Goal: Task Accomplishment & Management: Manage account settings

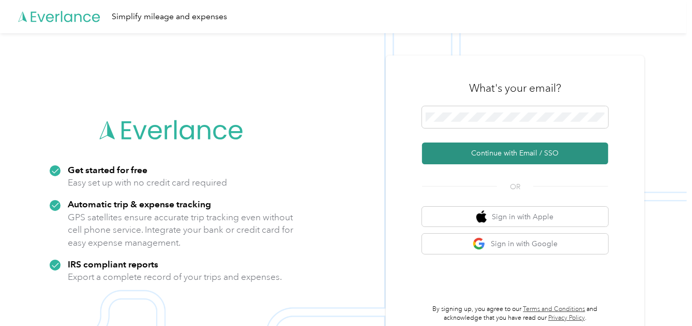
click at [515, 152] on button "Continue with Email / SSO" at bounding box center [515, 153] width 186 height 22
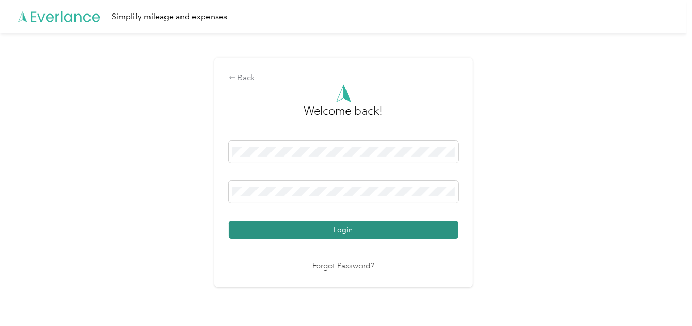
click at [336, 232] on button "Login" at bounding box center [344, 229] width 230 height 18
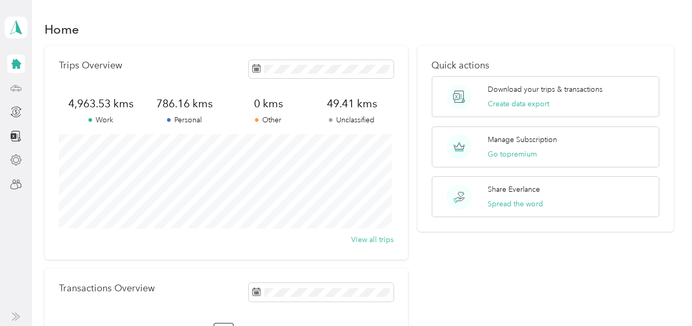
click at [12, 89] on circle at bounding box center [13, 90] width 2 height 2
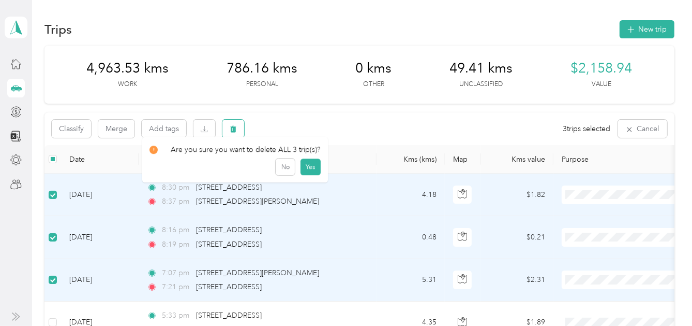
click at [233, 129] on icon "button" at bounding box center [234, 129] width 6 height 7
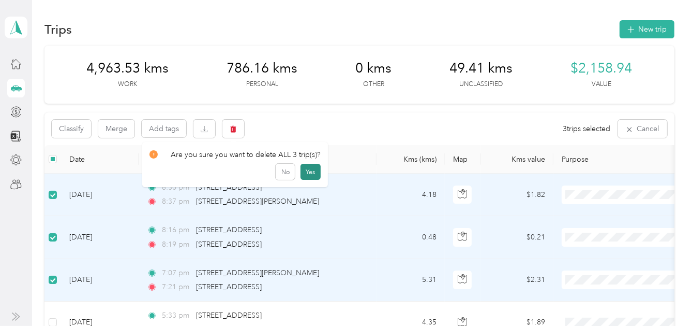
click at [305, 170] on button "Yes" at bounding box center [311, 172] width 20 height 17
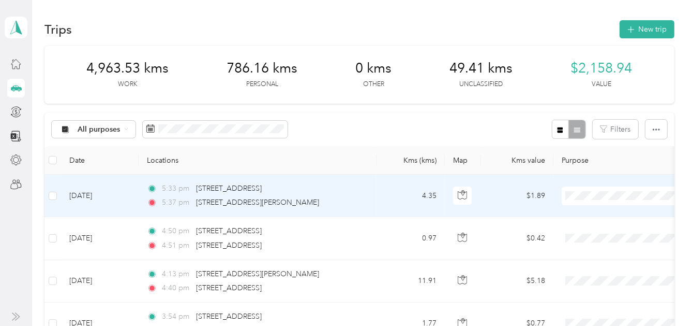
click at [593, 68] on li "Personal" at bounding box center [626, 64] width 128 height 18
click at [591, 49] on li "Work" at bounding box center [626, 48] width 128 height 18
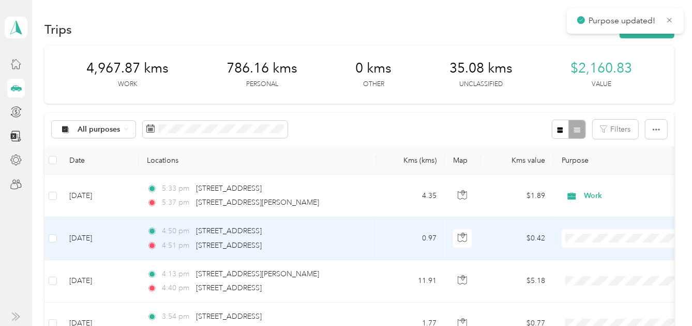
click at [589, 91] on span "Work" at bounding box center [636, 91] width 96 height 11
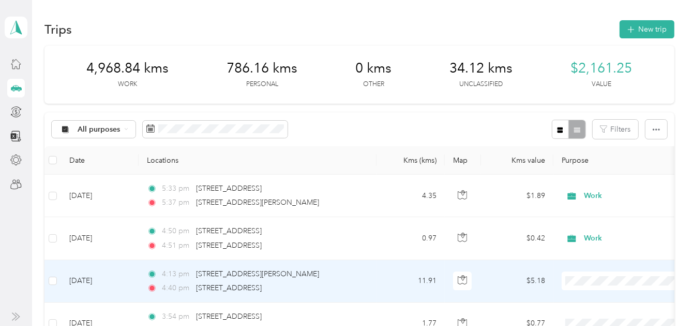
click at [594, 130] on span "Work" at bounding box center [636, 132] width 96 height 11
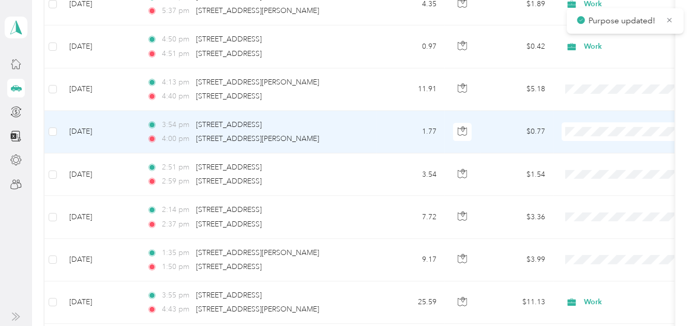
scroll to position [207, 0]
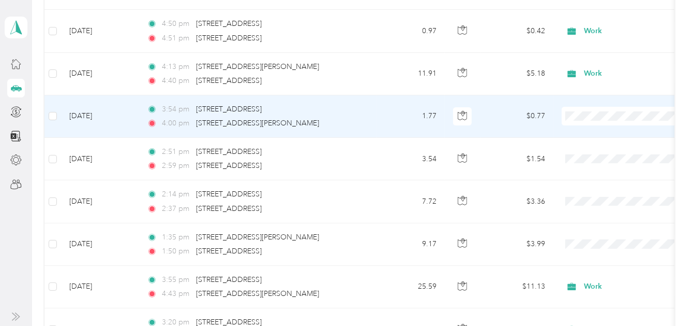
click at [594, 135] on li "Work" at bounding box center [626, 134] width 128 height 18
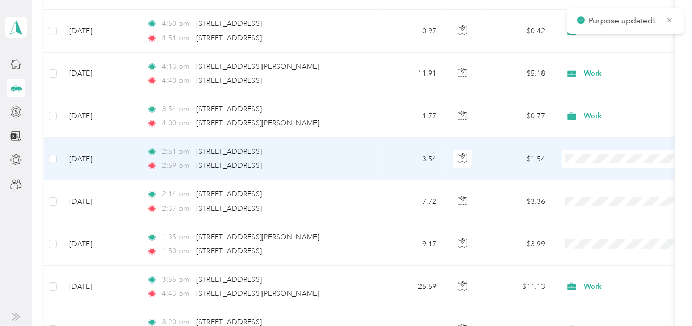
click at [594, 175] on span "Work" at bounding box center [636, 171] width 96 height 11
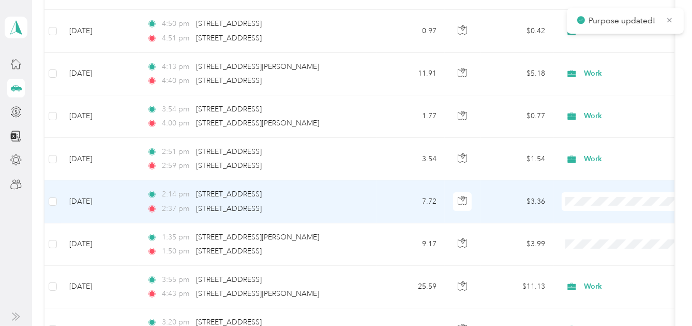
click at [588, 54] on li "Work" at bounding box center [626, 48] width 128 height 18
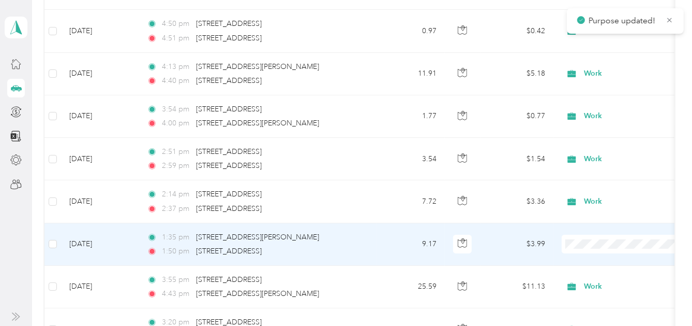
click at [599, 94] on span "Work" at bounding box center [636, 96] width 96 height 11
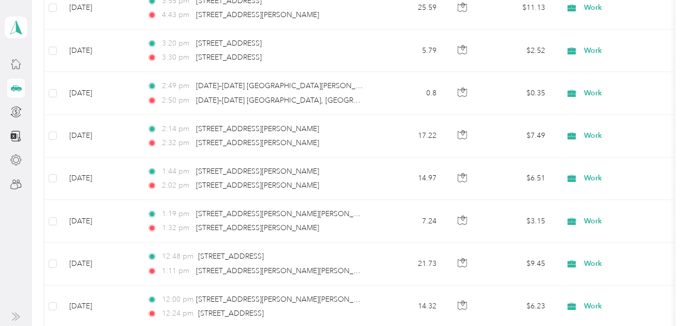
scroll to position [518, 0]
